Goal: Task Accomplishment & Management: Manage account settings

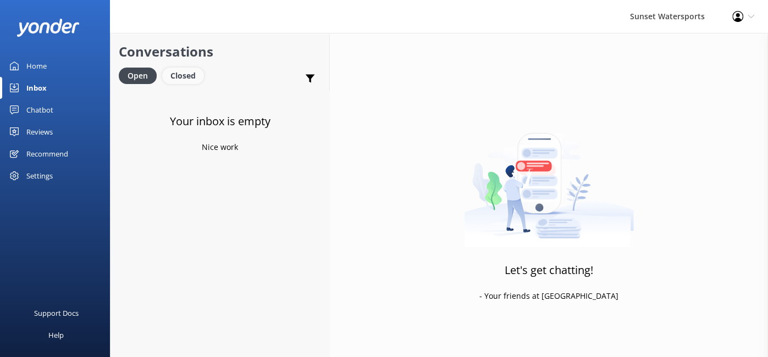
click at [183, 82] on div "Closed" at bounding box center [183, 76] width 42 height 16
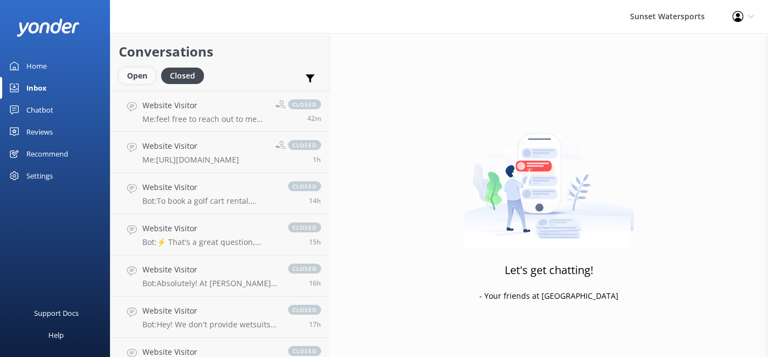
click at [135, 75] on div "Open" at bounding box center [137, 76] width 37 height 16
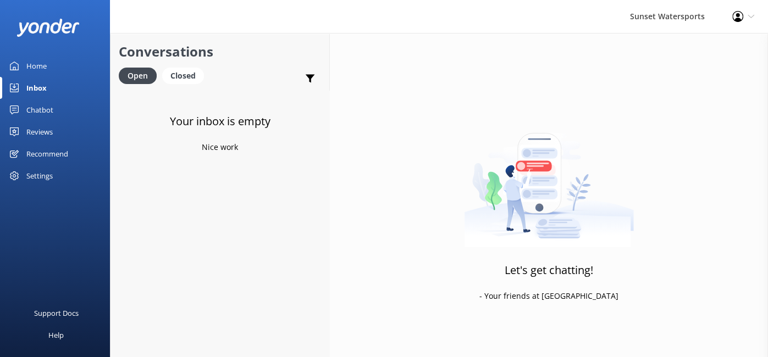
click at [443, 117] on div "Let's get chatting! - Your friends at [GEOGRAPHIC_DATA]" at bounding box center [549, 211] width 438 height 357
click at [203, 126] on link "Website Visitor Me: what are you looking to reserve? 4m" at bounding box center [220, 111] width 219 height 41
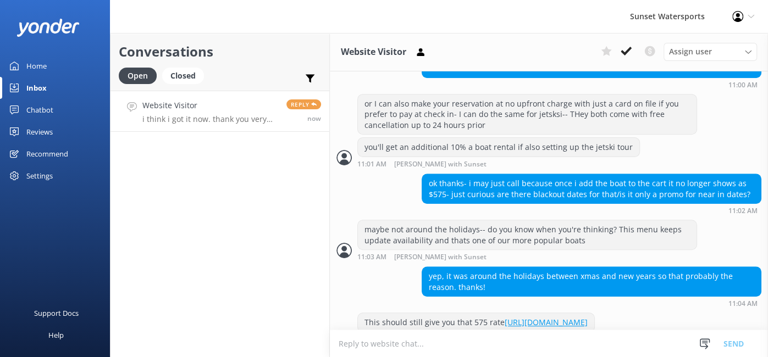
scroll to position [614, 0]
